Goal: Task Accomplishment & Management: Manage account settings

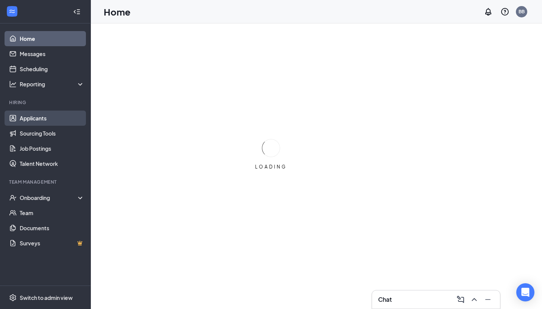
click at [32, 115] on link "Applicants" at bounding box center [52, 117] width 65 height 15
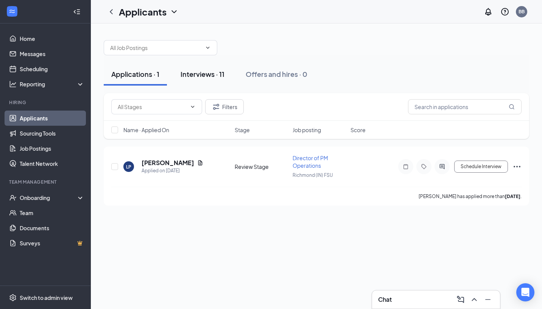
click at [197, 76] on div "Interviews · 11" at bounding box center [202, 73] width 44 height 9
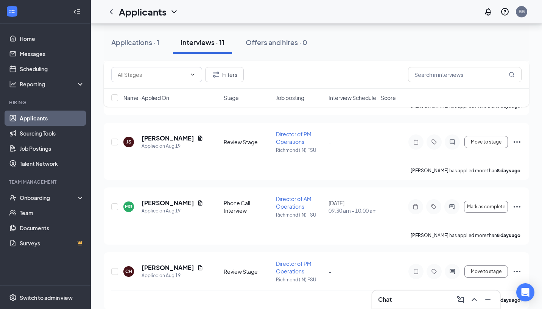
scroll to position [551, 0]
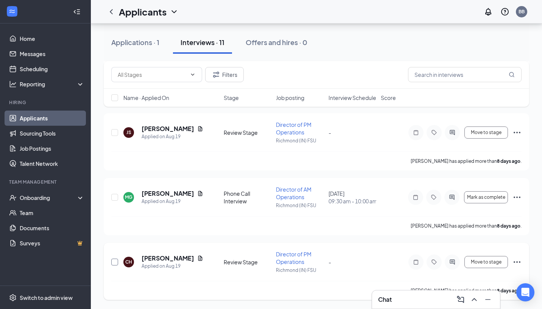
click at [113, 261] on input "checkbox" at bounding box center [114, 261] width 7 height 7
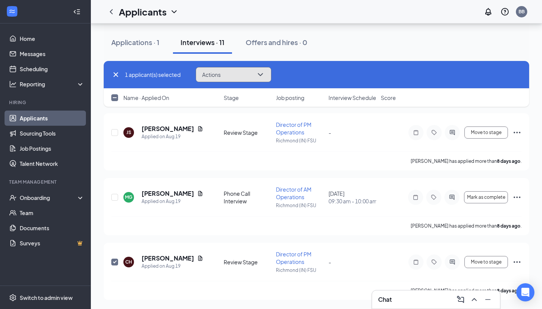
click at [263, 74] on icon "ChevronDown" at bounding box center [260, 74] width 5 height 3
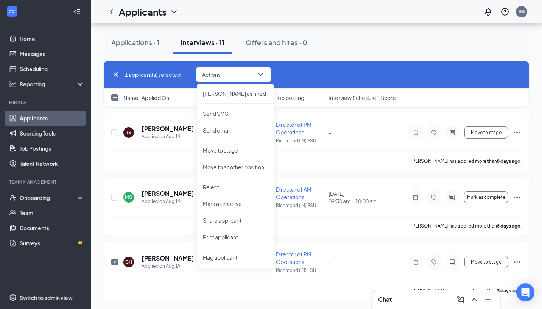
click at [381, 37] on div "Applications · 1 Interviews · 11 Offers and hires · 0" at bounding box center [316, 42] width 425 height 23
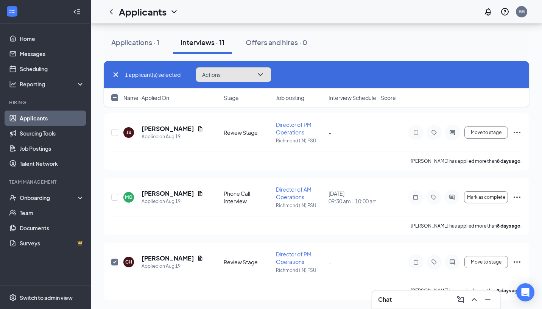
click at [262, 72] on icon "ChevronDown" at bounding box center [260, 74] width 9 height 9
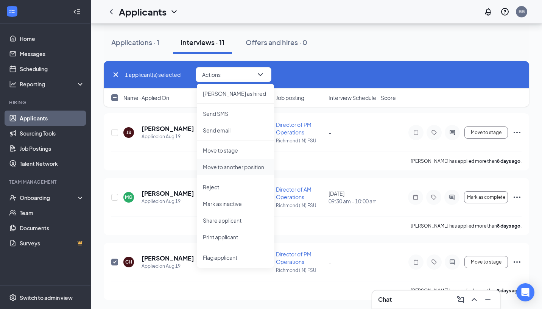
click at [239, 166] on p "Move to another position" at bounding box center [235, 167] width 65 height 8
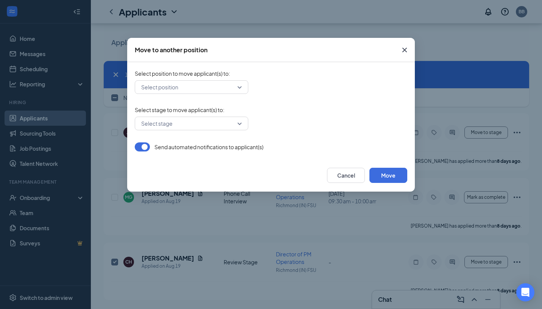
click at [239, 92] on div "Select position" at bounding box center [191, 87] width 113 height 14
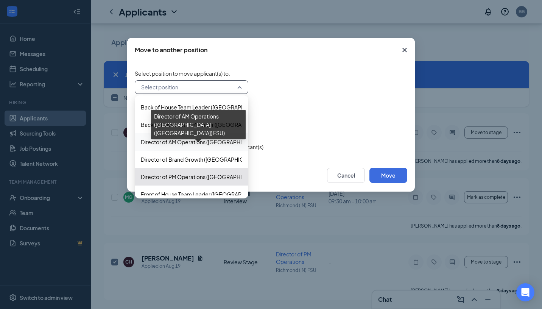
click at [200, 143] on span "Director of AM Operations (Richmond (IN) FSU)" at bounding box center [238, 142] width 194 height 8
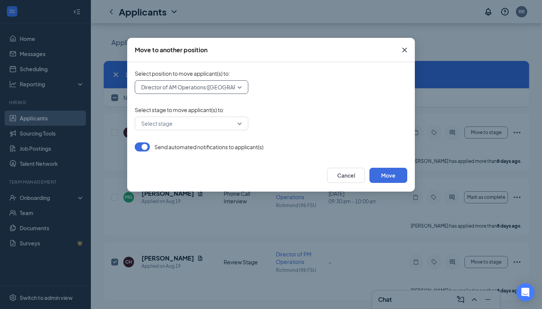
click at [142, 147] on button "button" at bounding box center [142, 146] width 15 height 9
click at [218, 126] on input "search" at bounding box center [188, 123] width 99 height 13
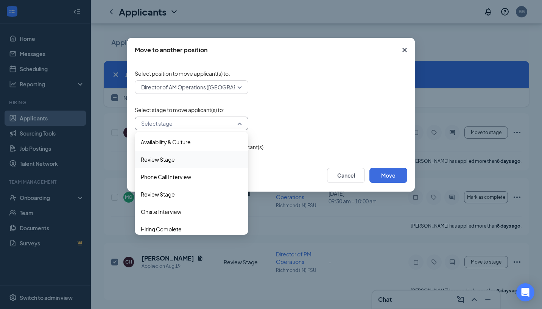
scroll to position [19, 0]
click at [171, 197] on span "Review Stage" at bounding box center [158, 194] width 34 height 8
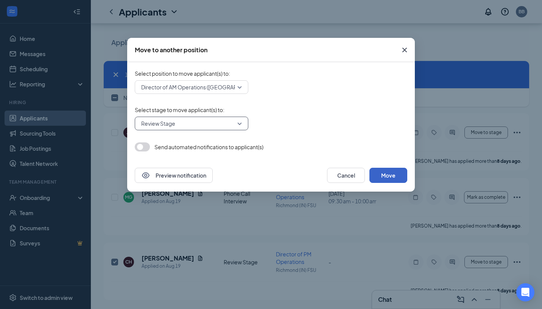
click at [389, 179] on button "Move" at bounding box center [388, 175] width 38 height 15
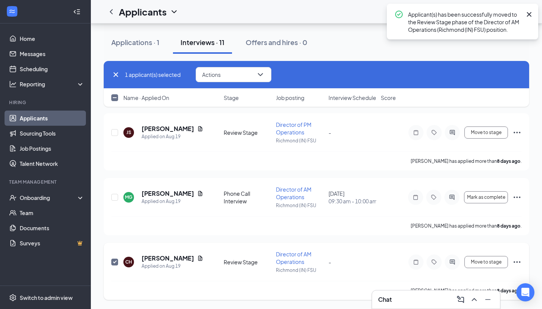
click at [115, 261] on input "checkbox" at bounding box center [114, 261] width 7 height 7
checkbox input "false"
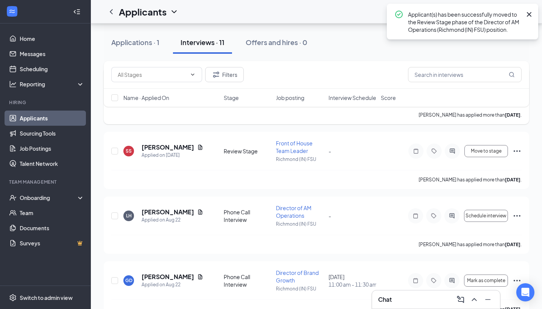
scroll to position [0, 0]
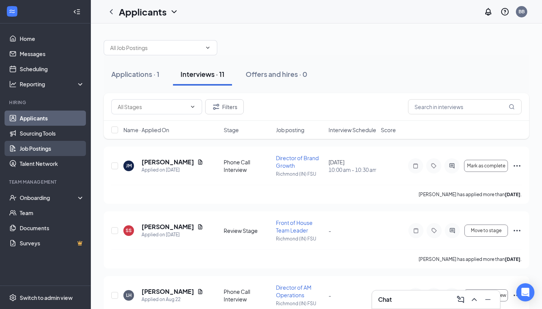
click at [45, 148] on link "Job Postings" at bounding box center [52, 148] width 65 height 15
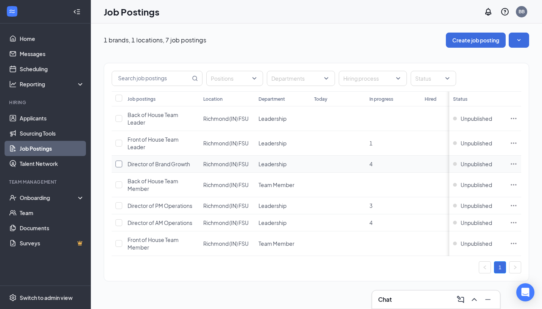
click at [120, 162] on input "checkbox" at bounding box center [118, 163] width 7 height 7
checkbox input "true"
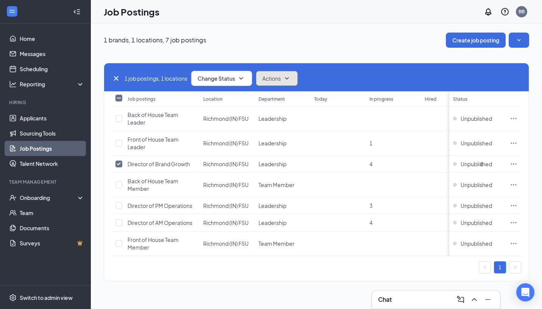
click at [291, 78] on icon "SmallChevronDown" at bounding box center [286, 78] width 9 height 9
click at [311, 49] on div "1 job postings, 1 locations Change Status Actions Job postings Location Departm…" at bounding box center [316, 168] width 425 height 241
click at [249, 76] on button "Change Status" at bounding box center [221, 78] width 61 height 15
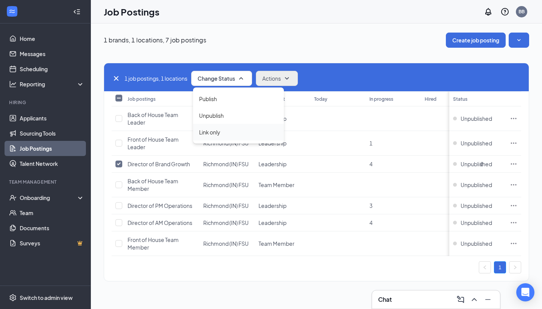
click at [217, 129] on span "Link only" at bounding box center [209, 132] width 21 height 8
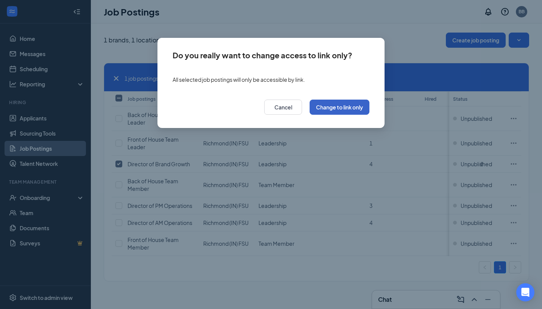
click at [351, 110] on button "Change to link only" at bounding box center [339, 106] width 60 height 15
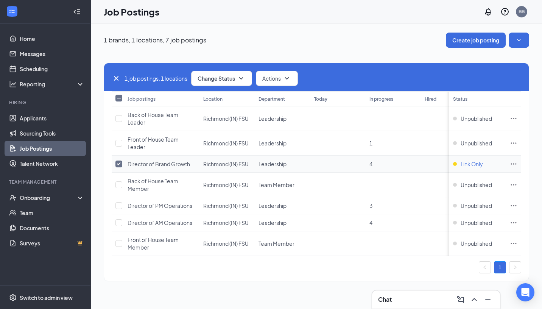
click at [480, 164] on span "Link Only" at bounding box center [471, 164] width 22 height 8
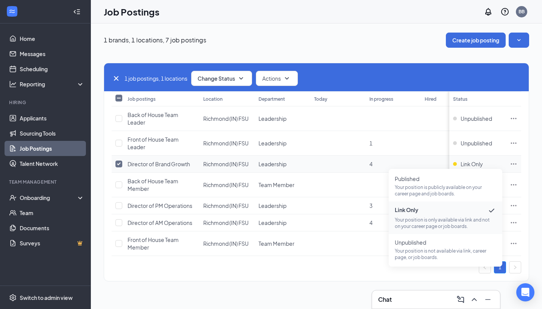
click at [512, 165] on icon "Ellipses" at bounding box center [514, 164] width 8 height 8
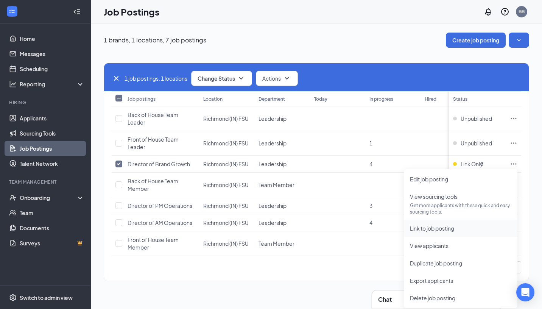
click at [468, 231] on span "Link to job posting" at bounding box center [460, 228] width 101 height 8
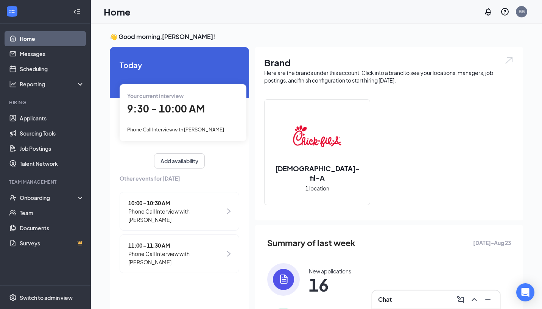
click at [183, 127] on span "Phone Call Interview with [PERSON_NAME]" at bounding box center [175, 129] width 97 height 6
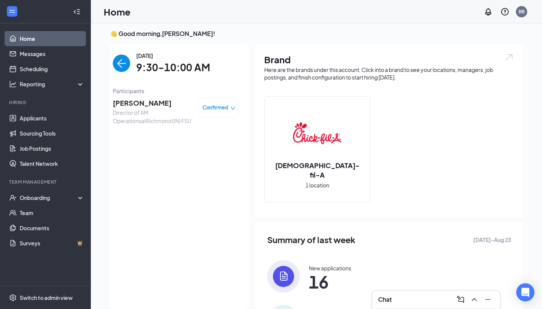
click at [144, 114] on span "Director of AM Operations at [GEOGRAPHIC_DATA] ([GEOGRAPHIC_DATA]) FSU" at bounding box center [152, 116] width 79 height 17
click at [216, 108] on span "Confirmed" at bounding box center [215, 108] width 26 height 8
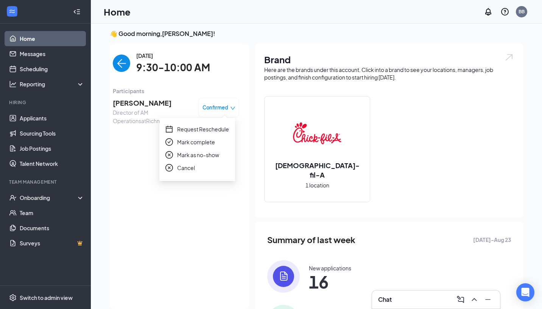
click at [128, 169] on div "[DATE] 9:30-10:00 AM Participants [PERSON_NAME] Director of AM Operations at [G…" at bounding box center [176, 176] width 126 height 250
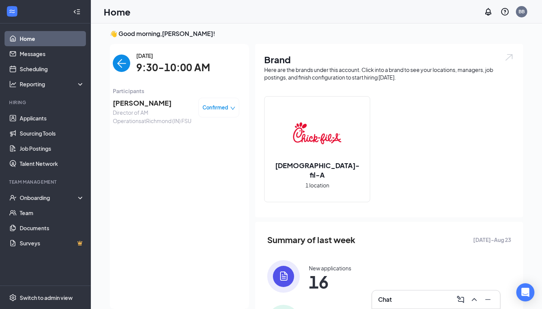
click at [129, 104] on span "[PERSON_NAME]" at bounding box center [152, 103] width 79 height 11
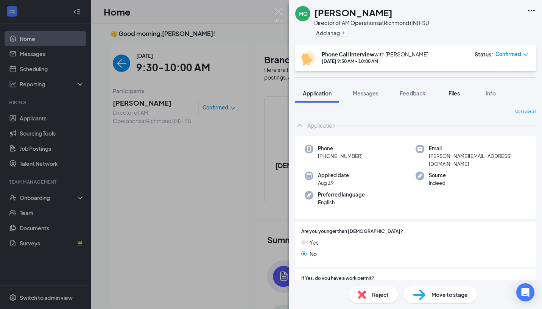
click at [454, 92] on span "Files" at bounding box center [453, 93] width 11 height 7
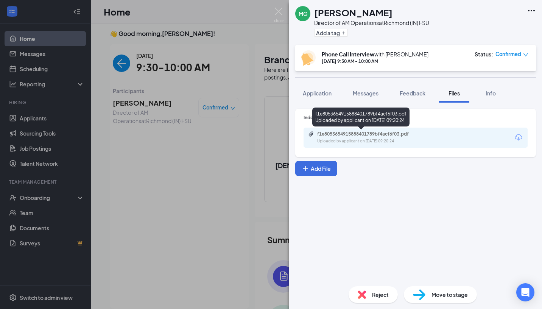
click at [352, 131] on div "f1e8053654915888401789bf4acf6f03.pdf" at bounding box center [370, 134] width 106 height 6
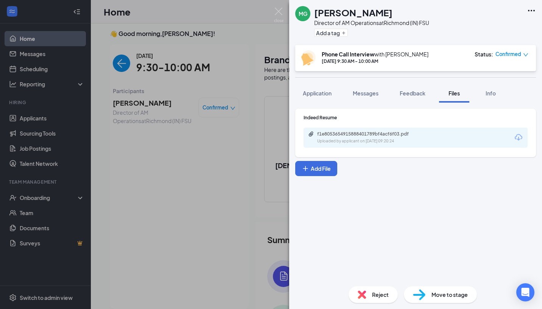
click at [224, 216] on div "MG [PERSON_NAME] Director of AM Operations at [GEOGRAPHIC_DATA] (IN) FSU Add a …" at bounding box center [271, 154] width 542 height 309
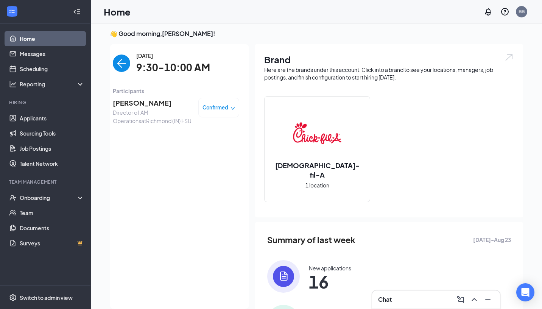
click at [406, 295] on div "Chat" at bounding box center [436, 299] width 116 height 12
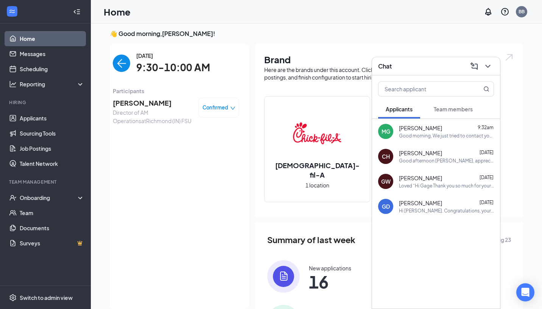
click at [430, 137] on div "Good morning, We just tried to contact you for the 9:30 phone interview. Please…" at bounding box center [446, 135] width 95 height 6
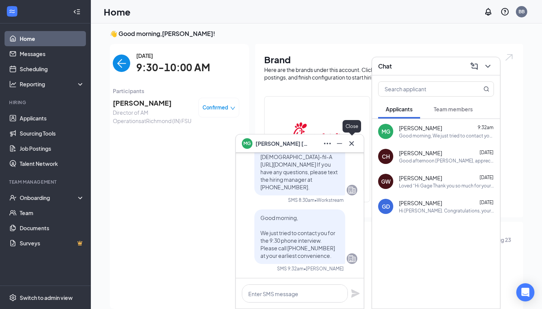
click at [350, 142] on icon "Cross" at bounding box center [351, 143] width 5 height 5
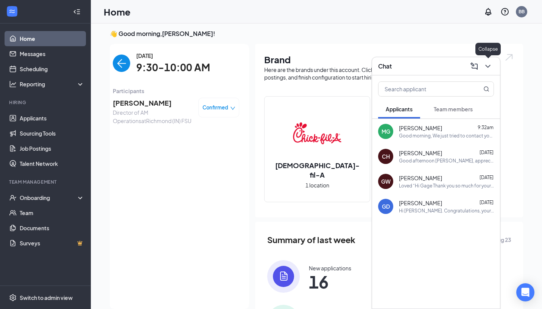
click at [486, 67] on icon "ChevronDown" at bounding box center [487, 66] width 9 height 9
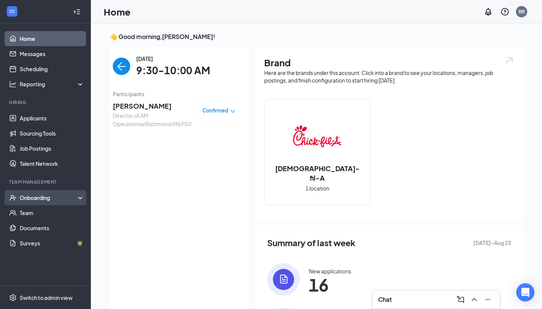
click at [79, 198] on div "Onboarding" at bounding box center [45, 197] width 91 height 15
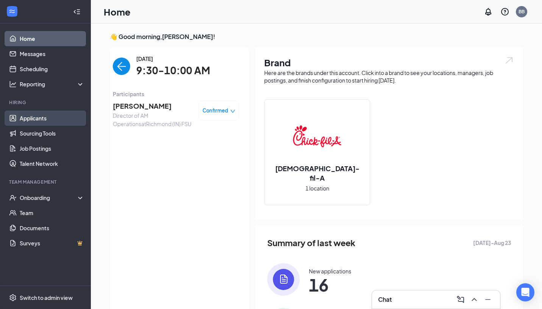
click at [47, 120] on link "Applicants" at bounding box center [52, 117] width 65 height 15
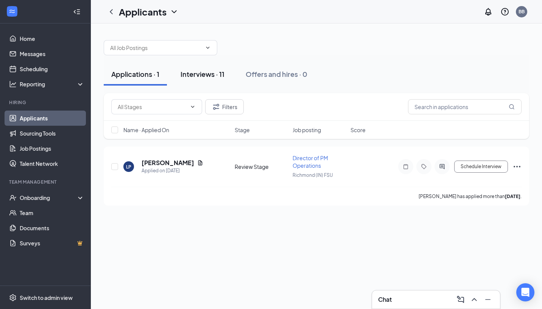
click at [207, 72] on div "Interviews · 11" at bounding box center [202, 73] width 44 height 9
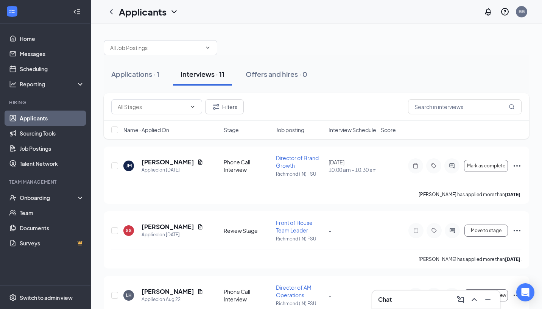
click at [294, 131] on span "Job posting" at bounding box center [290, 130] width 28 height 8
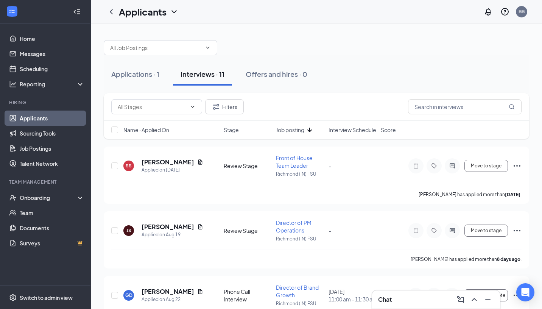
click at [294, 131] on span "Job posting" at bounding box center [290, 130] width 28 height 8
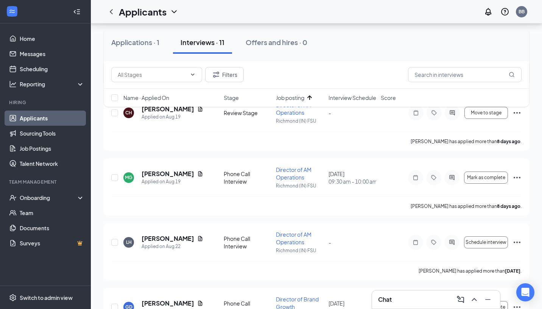
scroll to position [177, 0]
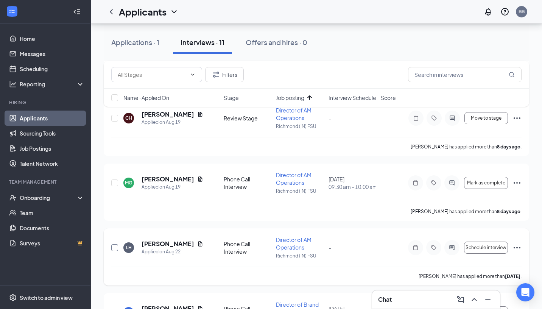
click at [115, 246] on input "checkbox" at bounding box center [114, 247] width 7 height 7
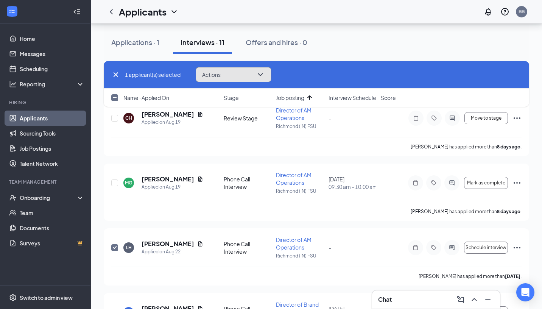
click at [258, 73] on icon "ChevronDown" at bounding box center [260, 74] width 9 height 9
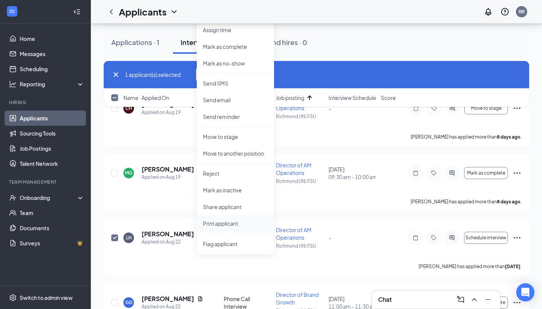
scroll to position [185, 0]
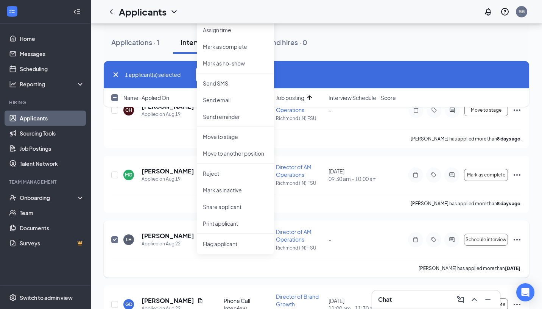
click at [368, 242] on div "-" at bounding box center [352, 239] width 48 height 8
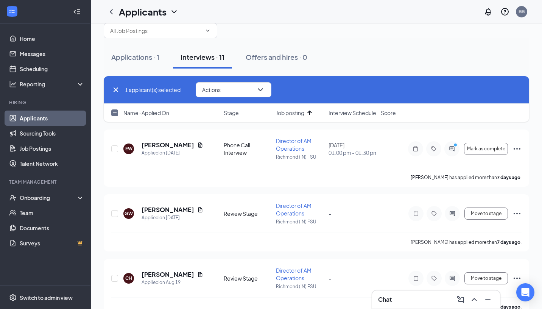
scroll to position [0, 0]
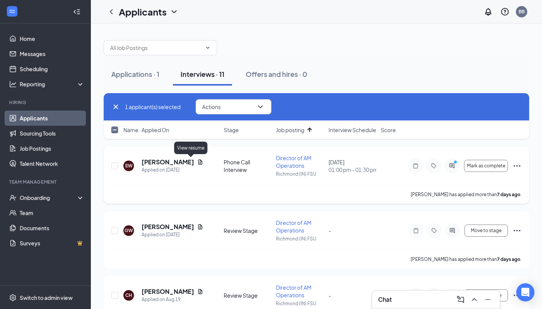
click at [197, 162] on icon "Document" at bounding box center [200, 162] width 6 height 6
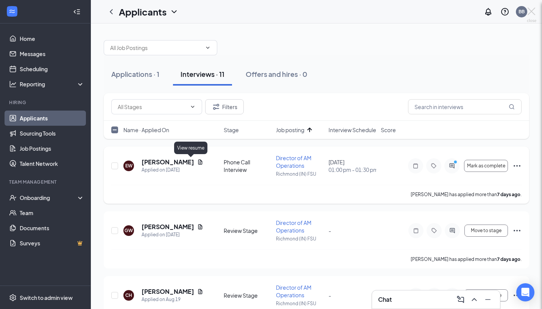
checkbox input "false"
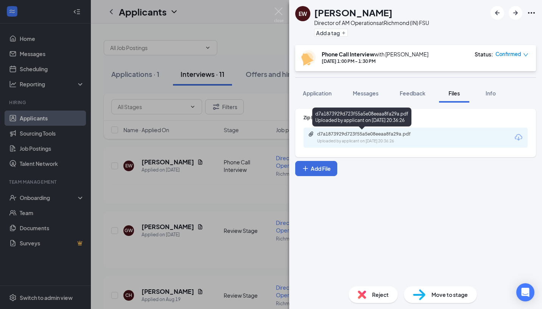
click at [340, 132] on div "d7a1873929d723f55a5e08eeaa8fa29a.pdf" at bounding box center [370, 134] width 106 height 6
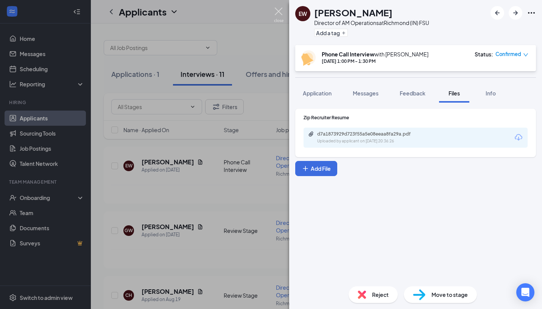
click at [278, 12] on img at bounding box center [278, 15] width 9 height 15
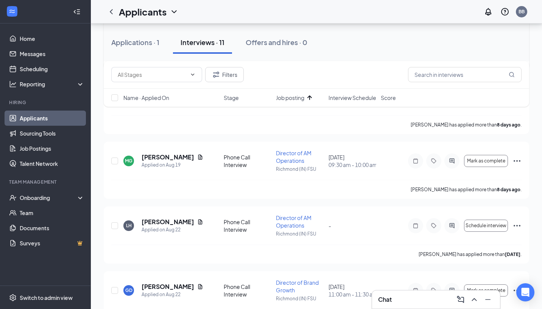
scroll to position [199, 0]
click at [516, 162] on icon "Ellipses" at bounding box center [516, 161] width 9 height 9
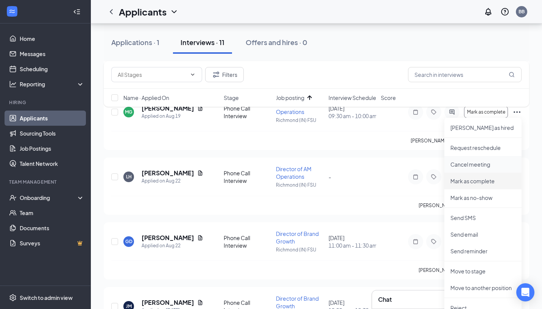
scroll to position [263, 0]
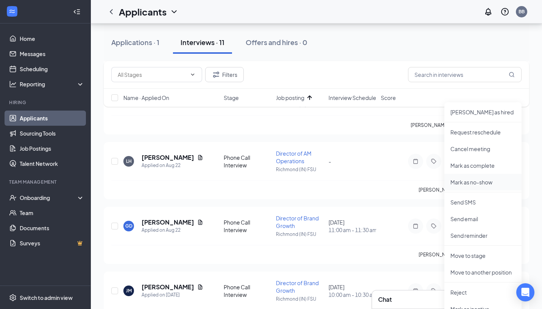
click at [470, 183] on p "Mark as no-show" at bounding box center [482, 182] width 65 height 8
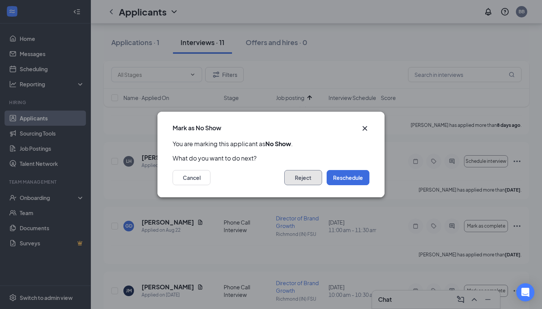
click at [312, 176] on button "Reject" at bounding box center [303, 177] width 38 height 15
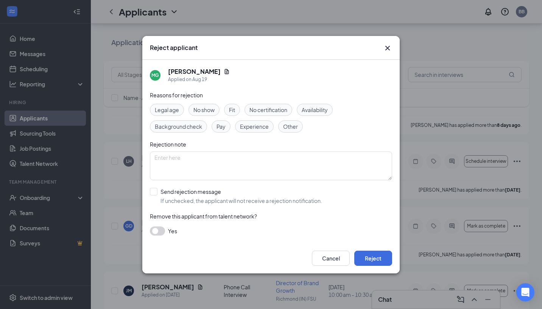
click at [203, 107] on span "No show" at bounding box center [203, 110] width 21 height 8
click at [158, 190] on input "Send rejection message If unchecked, the applicant will not receive a rejection…" at bounding box center [236, 196] width 172 height 17
checkbox input "true"
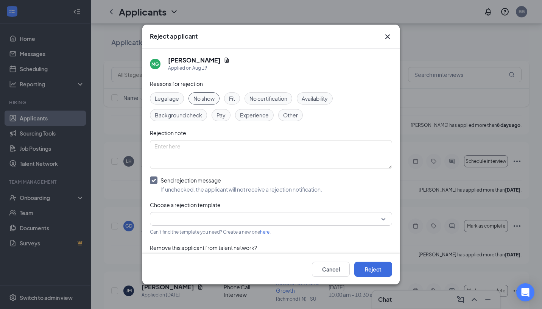
click at [225, 226] on div "Reasons for rejection Legal age No show Fit No certification Availability Backg…" at bounding box center [271, 176] width 242 height 195
click at [231, 224] on input "search" at bounding box center [268, 218] width 228 height 13
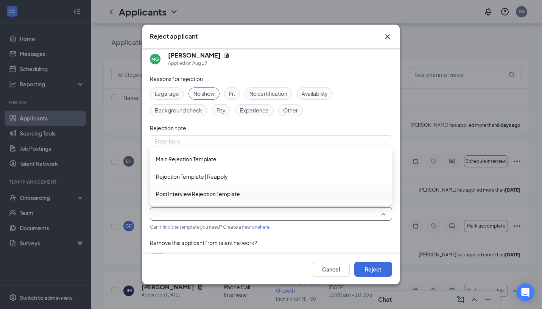
scroll to position [8, 0]
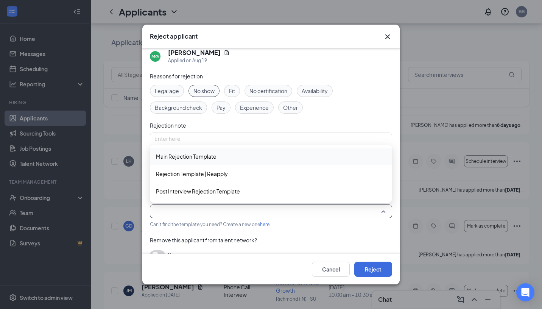
click at [218, 160] on span "Main Rejection Template" at bounding box center [271, 156] width 230 height 8
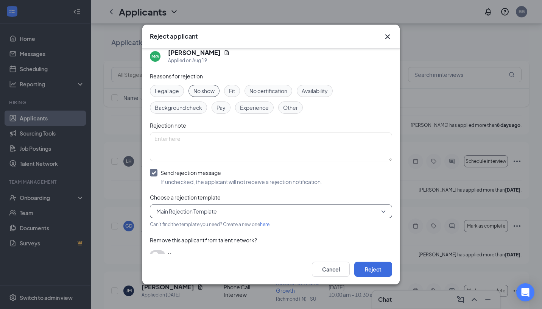
scroll to position [20, 0]
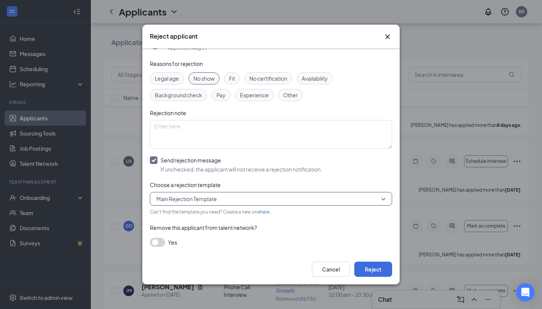
click at [160, 239] on button "button" at bounding box center [157, 242] width 15 height 9
click at [377, 266] on button "Reject" at bounding box center [373, 268] width 38 height 15
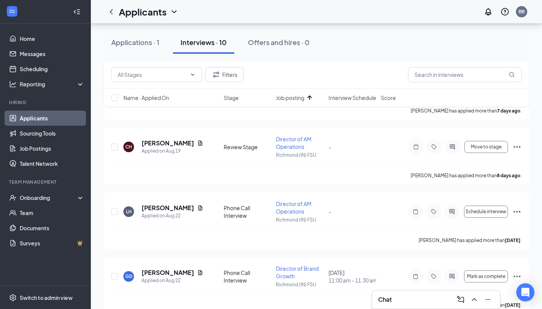
scroll to position [147, 0]
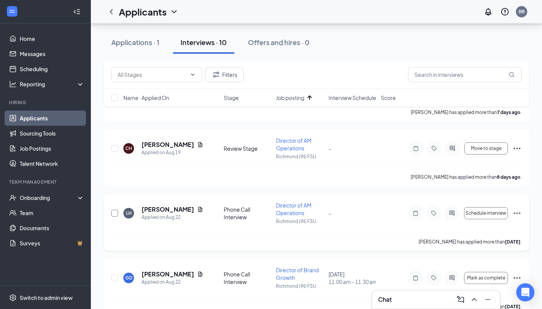
click at [116, 214] on input "checkbox" at bounding box center [114, 213] width 7 height 7
checkbox input "true"
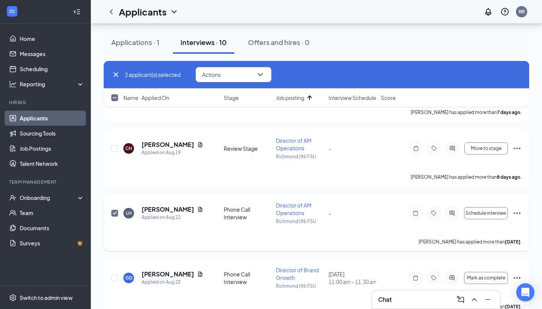
click at [116, 214] on input "checkbox" at bounding box center [114, 213] width 7 height 7
checkbox input "false"
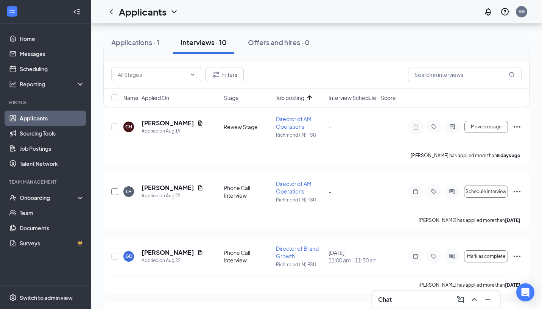
scroll to position [170, 0]
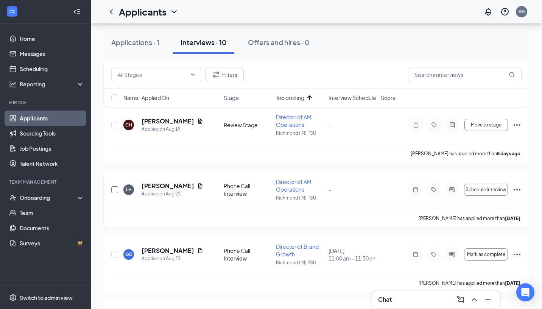
click at [116, 190] on input "checkbox" at bounding box center [114, 189] width 7 height 7
checkbox input "true"
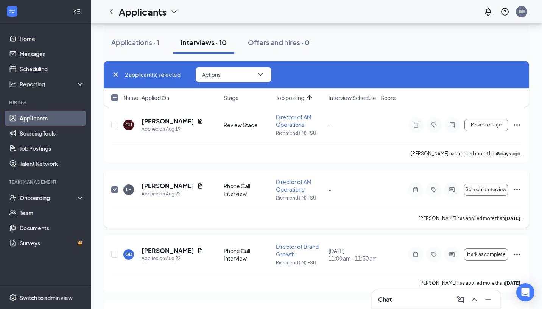
click at [114, 191] on input "checkbox" at bounding box center [114, 189] width 7 height 7
checkbox input "false"
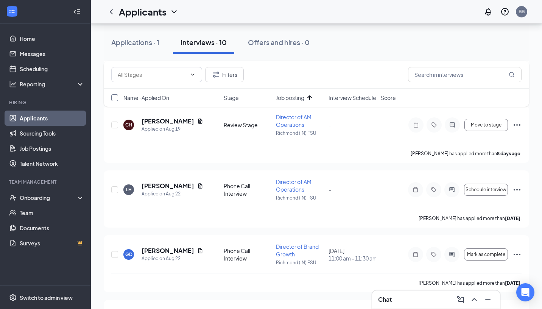
click at [115, 95] on input "checkbox" at bounding box center [114, 97] width 7 height 7
checkbox input "true"
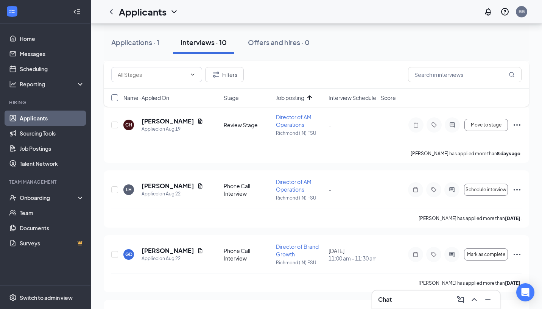
checkbox input "true"
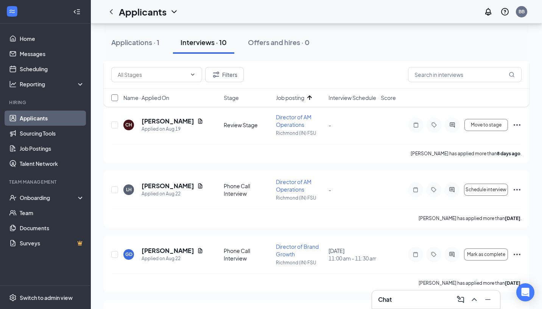
checkbox input "true"
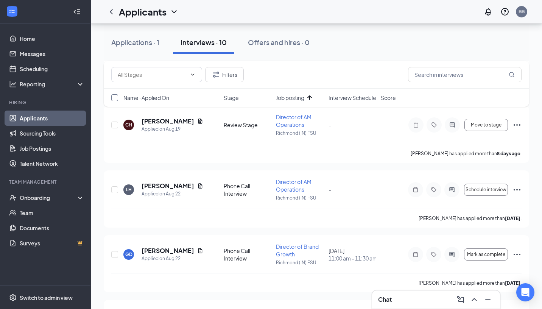
checkbox input "true"
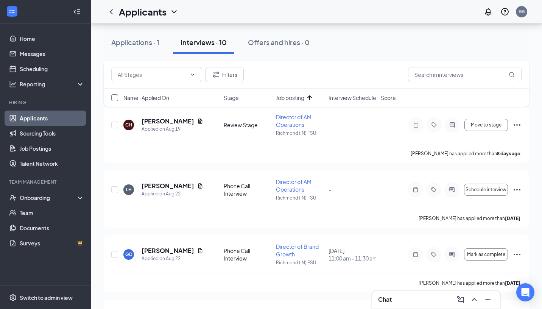
checkbox input "true"
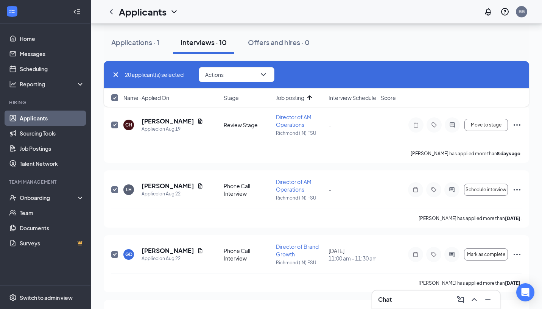
click at [115, 95] on input "checkbox" at bounding box center [114, 97] width 7 height 7
checkbox input "false"
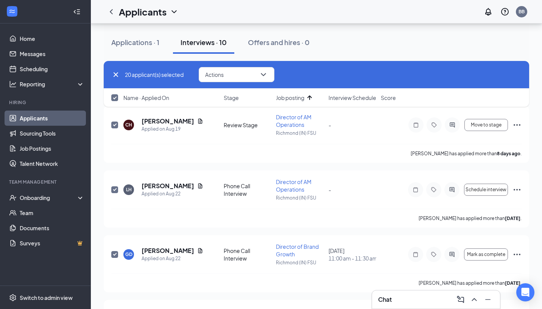
checkbox input "false"
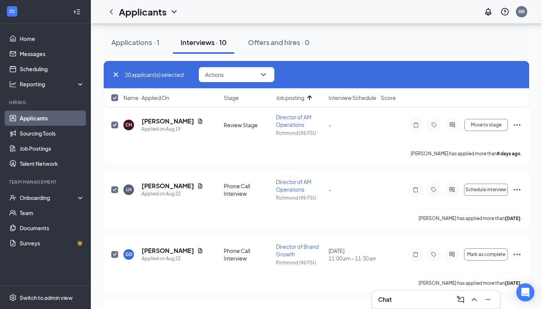
checkbox input "false"
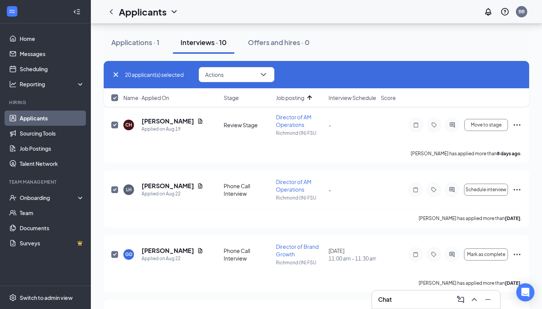
checkbox input "false"
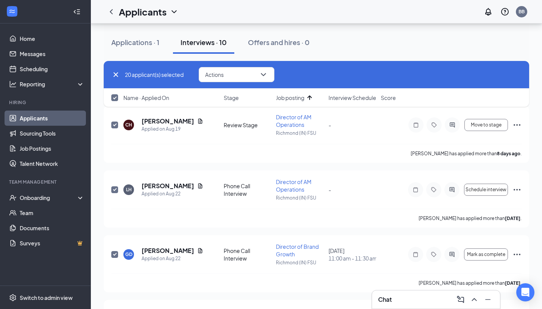
checkbox input "false"
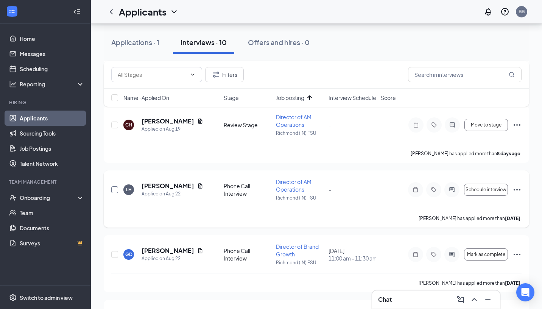
click at [116, 192] on input "checkbox" at bounding box center [114, 189] width 7 height 7
checkbox input "true"
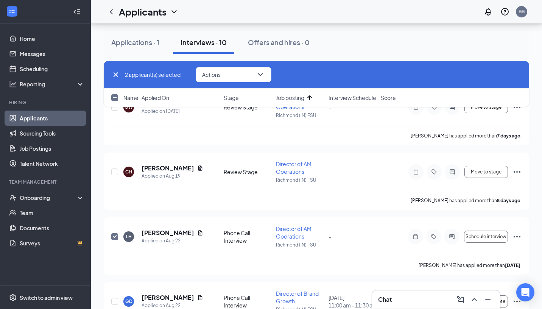
scroll to position [775, 0]
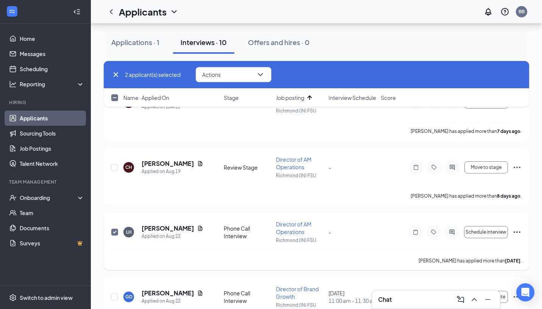
click at [519, 231] on icon "Ellipses" at bounding box center [516, 232] width 7 height 2
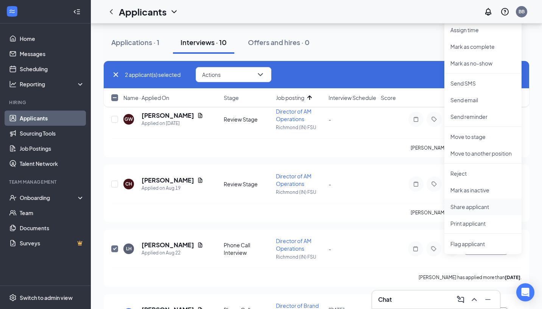
scroll to position [757, 0]
click at [471, 173] on p "Reject" at bounding box center [482, 173] width 65 height 8
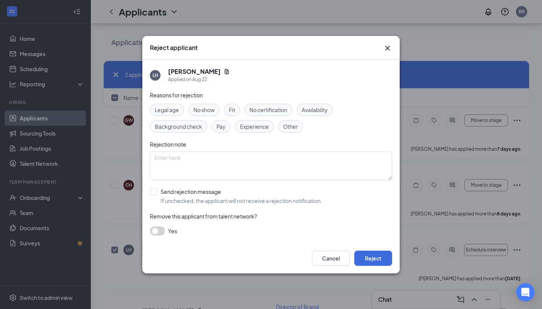
click at [210, 111] on span "No show" at bounding box center [203, 110] width 21 height 8
click at [160, 190] on input "Send rejection message If unchecked, the applicant will not receive a rejection…" at bounding box center [236, 196] width 172 height 17
checkbox input "true"
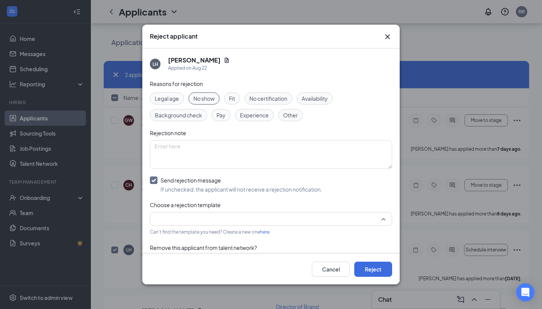
click at [209, 219] on input "search" at bounding box center [268, 218] width 228 height 13
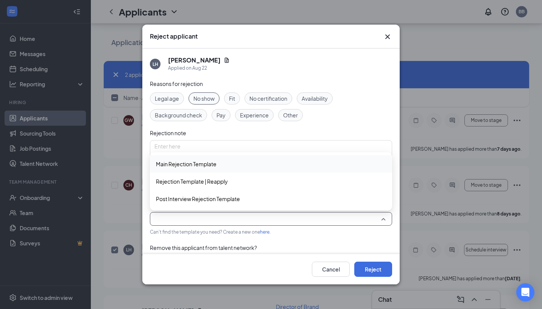
click at [231, 166] on span "Main Rejection Template" at bounding box center [271, 164] width 230 height 8
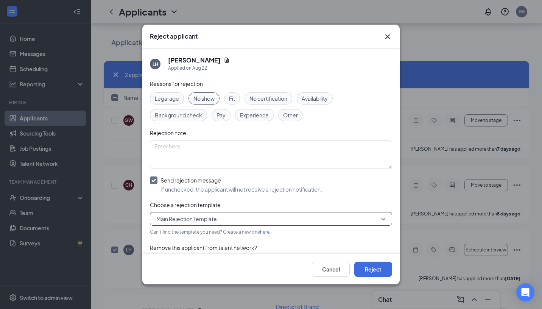
scroll to position [20, 0]
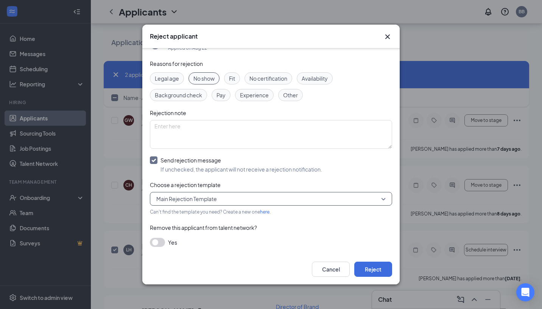
click at [163, 242] on button "button" at bounding box center [157, 242] width 15 height 9
click at [368, 268] on button "Reject" at bounding box center [373, 268] width 38 height 15
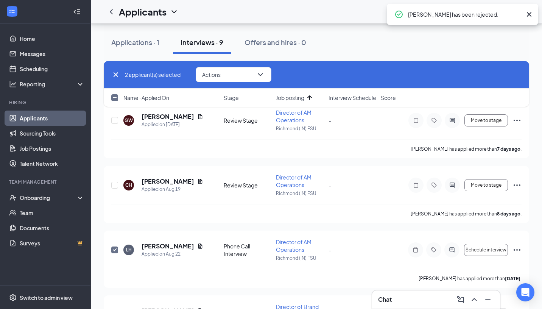
checkbox input "false"
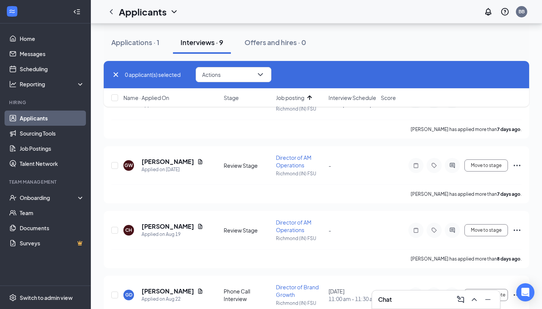
scroll to position [0, 0]
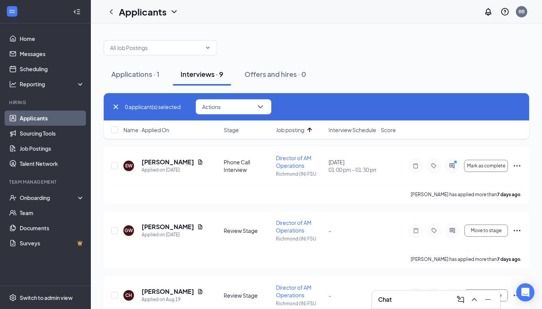
click at [117, 107] on icon "Cross" at bounding box center [115, 106] width 9 height 9
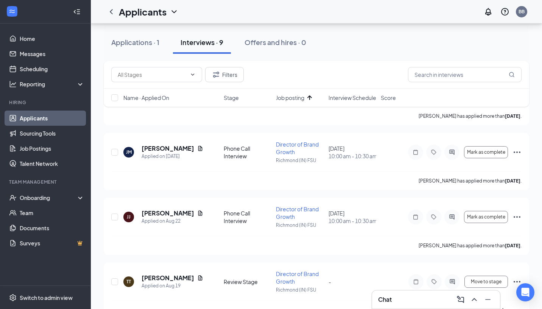
scroll to position [855, 0]
click at [198, 146] on icon "Document" at bounding box center [200, 147] width 4 height 5
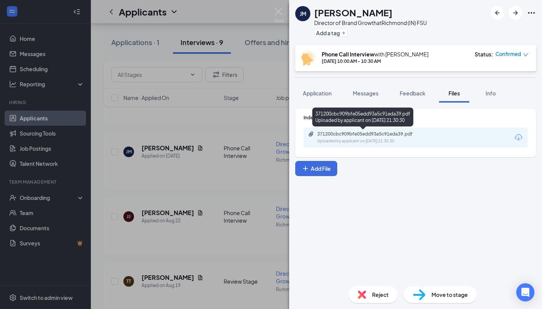
click at [357, 134] on div "371200cbc909bfe05edd93a5c91eda39.pdf" at bounding box center [370, 134] width 106 height 6
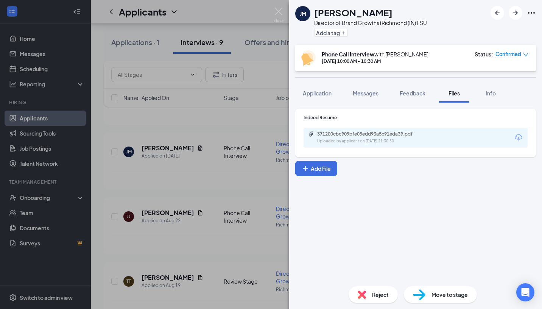
click at [193, 200] on div "[PERSON_NAME] Director of Brand Growth at [GEOGRAPHIC_DATA] (IN) FSU Add a tag …" at bounding box center [271, 154] width 542 height 309
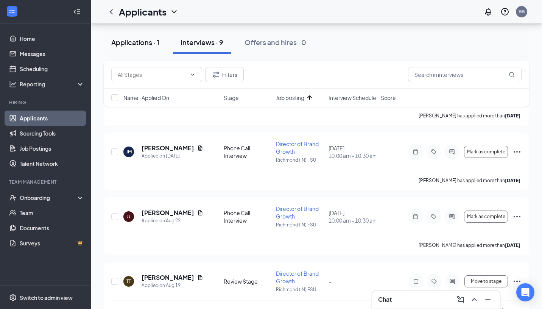
click at [144, 39] on div "Applications · 1" at bounding box center [135, 41] width 48 height 9
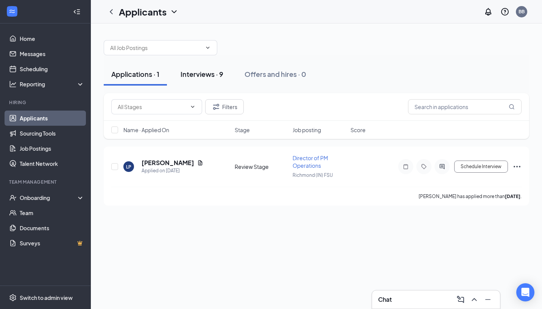
click at [209, 75] on div "Interviews · 9" at bounding box center [201, 73] width 43 height 9
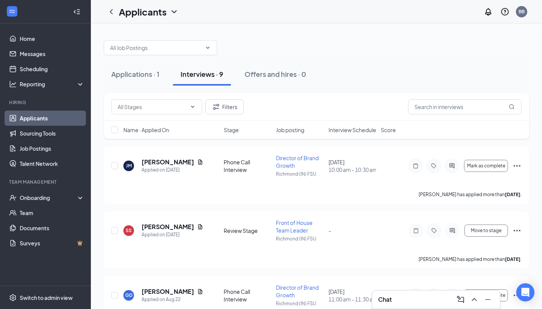
click at [333, 131] on span "Interview Schedule" at bounding box center [352, 130] width 48 height 8
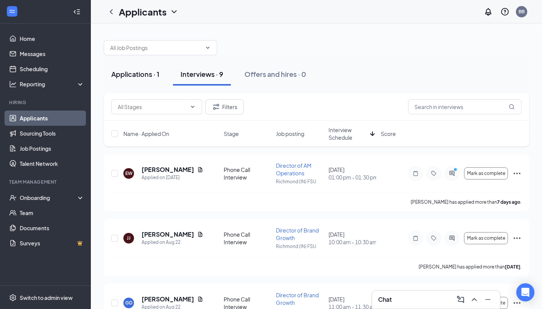
click at [141, 76] on div "Applications · 1" at bounding box center [135, 73] width 48 height 9
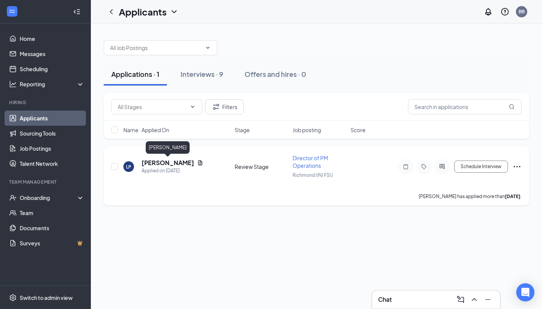
click at [186, 162] on h5 "[PERSON_NAME]" at bounding box center [167, 162] width 53 height 8
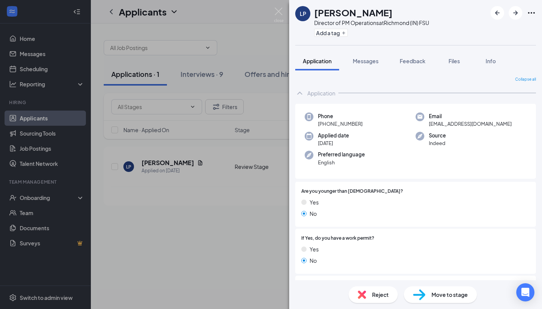
click at [231, 240] on div "LP [PERSON_NAME] Director of PM Operations at [GEOGRAPHIC_DATA] (IN) FSU Add a …" at bounding box center [271, 154] width 542 height 309
